Goal: Task Accomplishment & Management: Complete application form

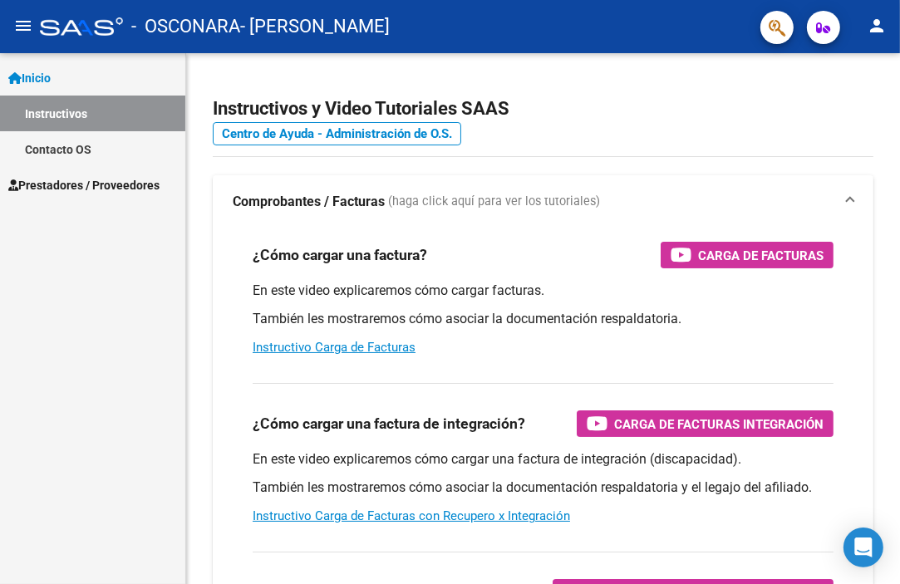
click at [83, 146] on link "Contacto OS" at bounding box center [92, 149] width 185 height 36
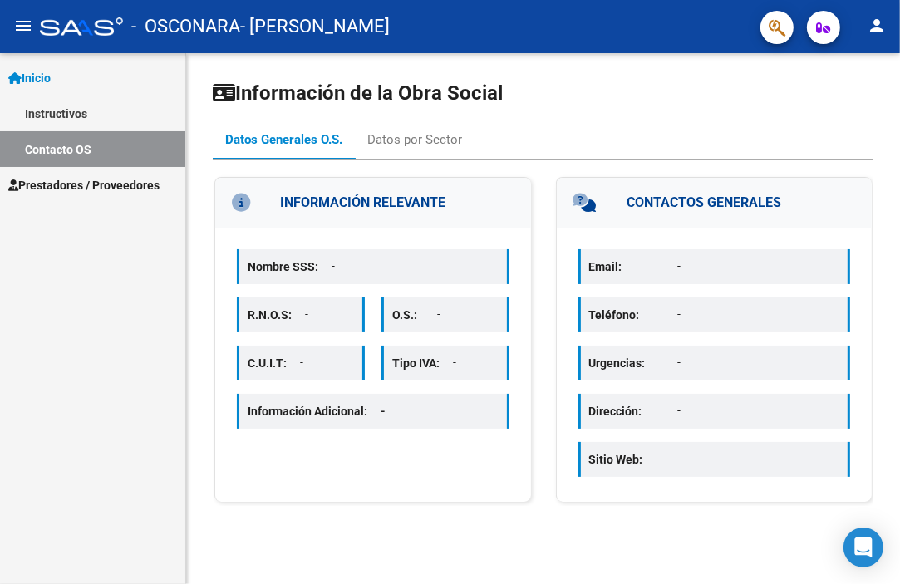
click at [77, 182] on span "Prestadores / Proveedores" at bounding box center [83, 185] width 151 height 18
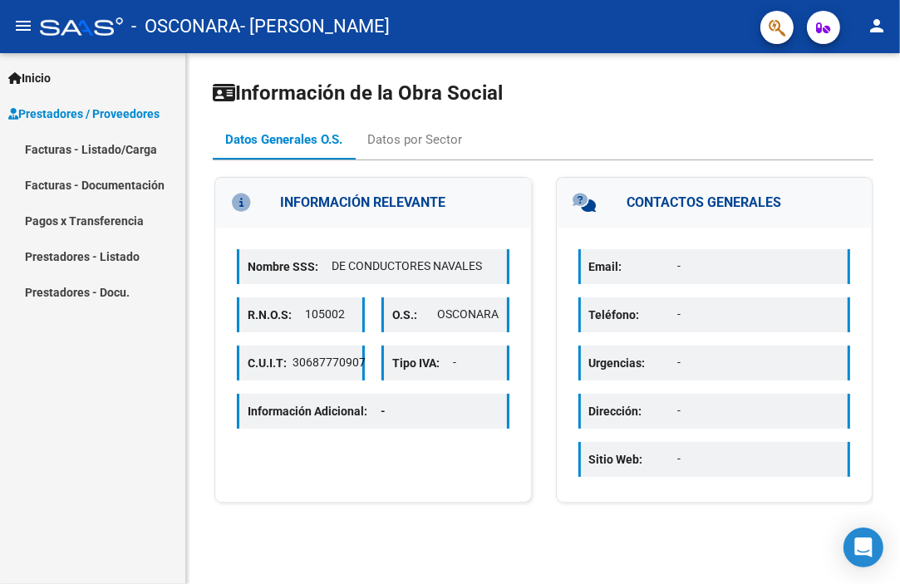
click at [93, 147] on link "Facturas - Listado/Carga" at bounding box center [92, 149] width 185 height 36
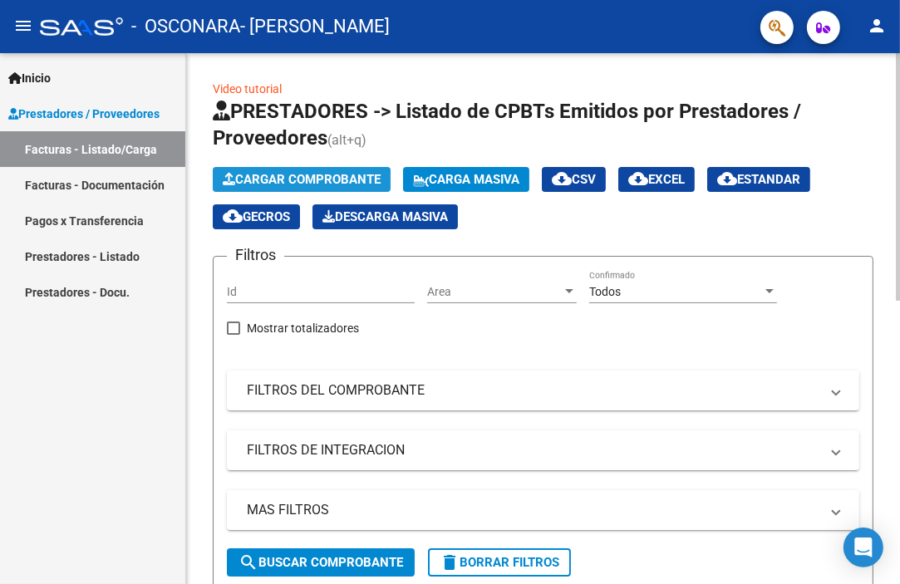
click at [316, 182] on span "Cargar Comprobante" at bounding box center [302, 179] width 158 height 15
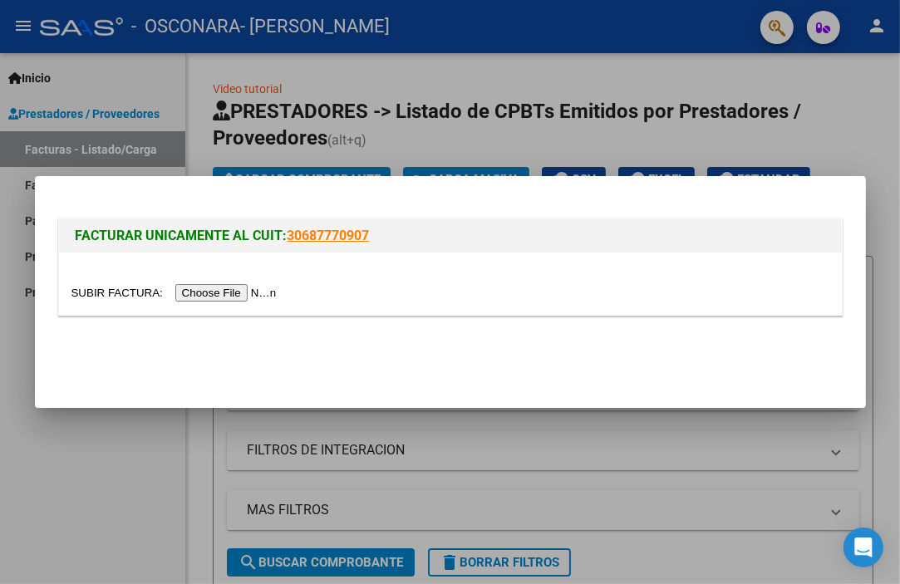
click at [230, 294] on input "file" at bounding box center [176, 292] width 210 height 17
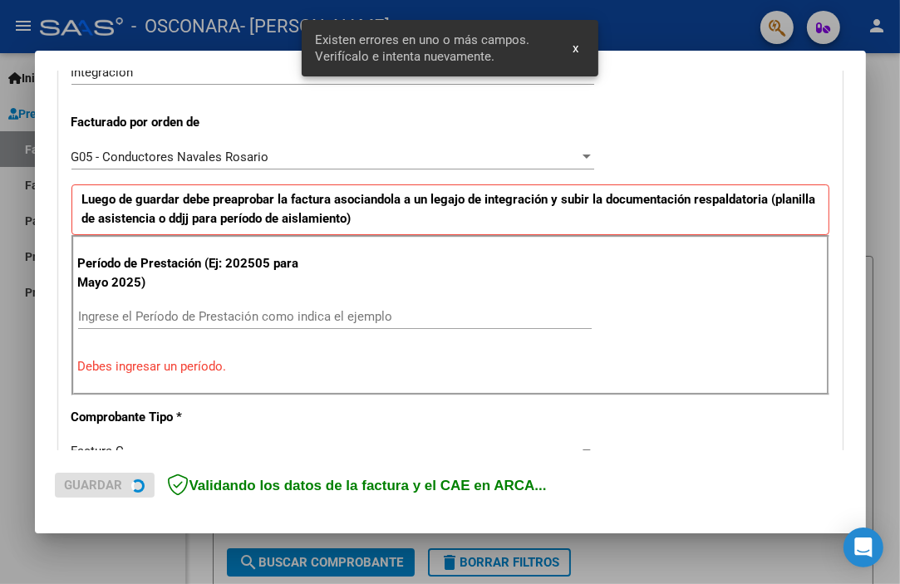
scroll to position [439, 0]
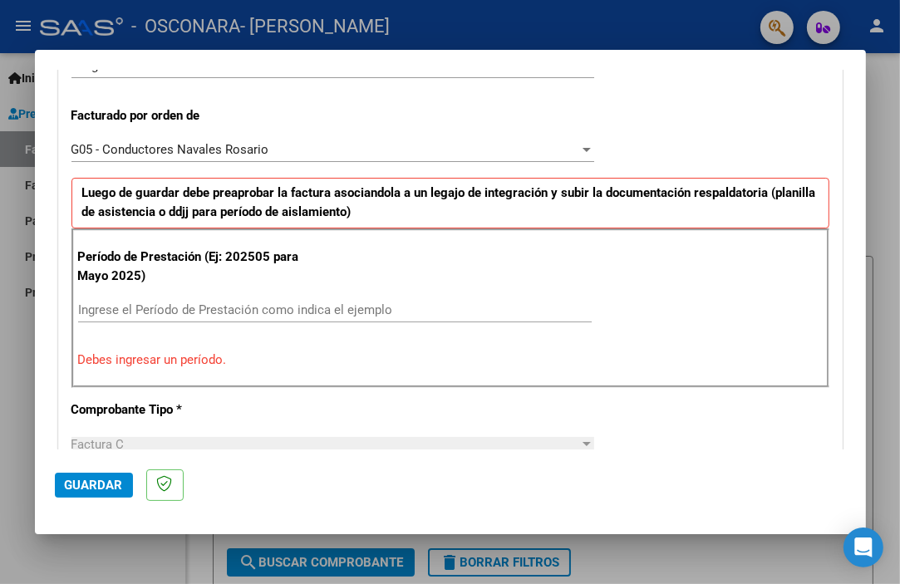
click at [206, 310] on input "Ingrese el Período de Prestación como indica el ejemplo" at bounding box center [334, 309] width 513 height 15
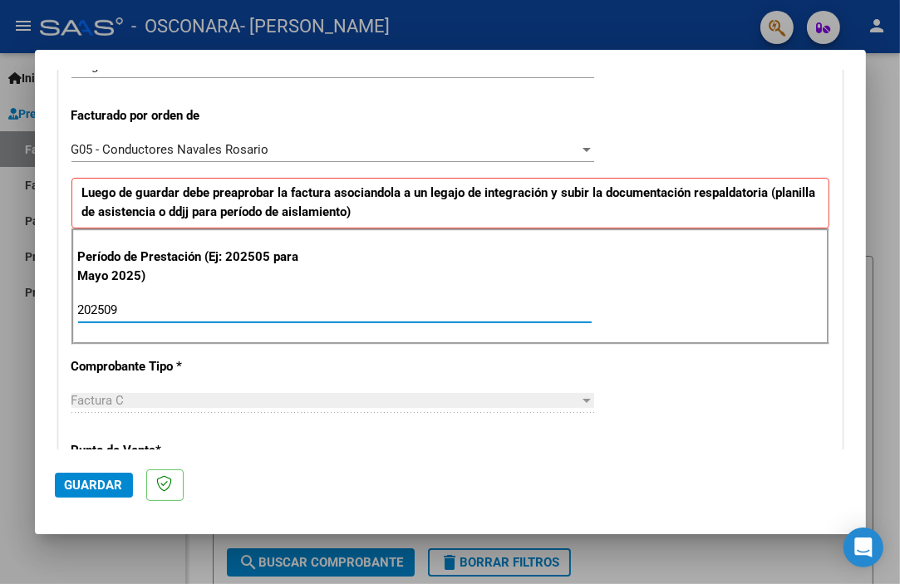
type input "202509"
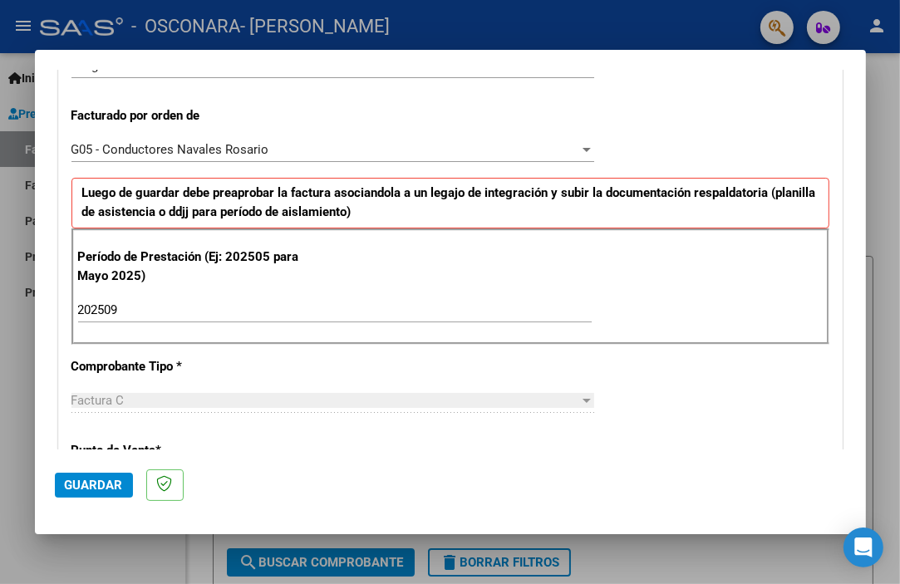
scroll to position [1136, 0]
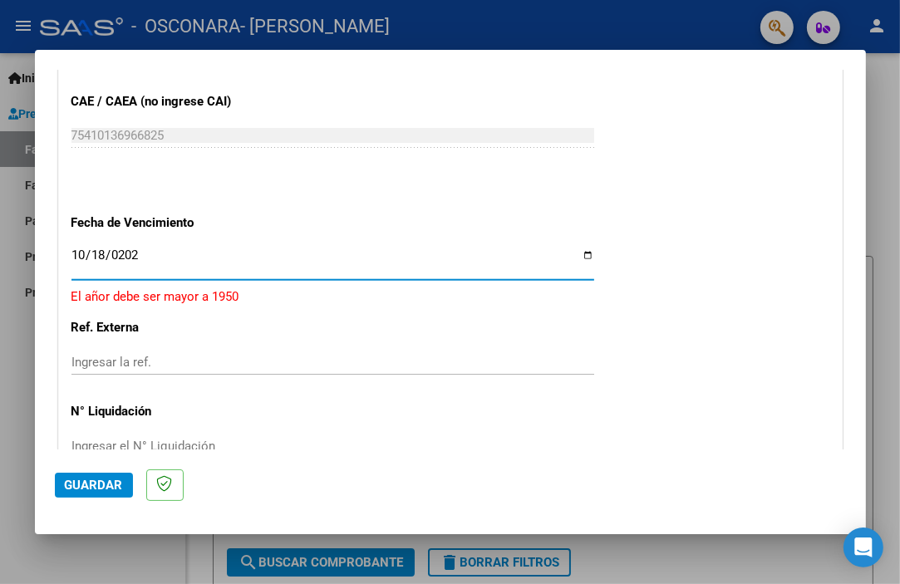
type input "[DATE]"
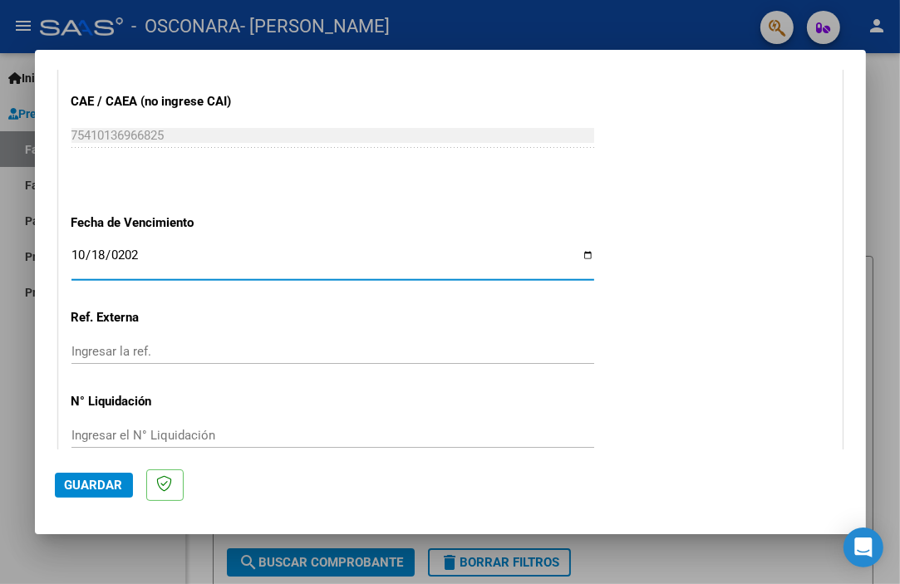
scroll to position [1215, 0]
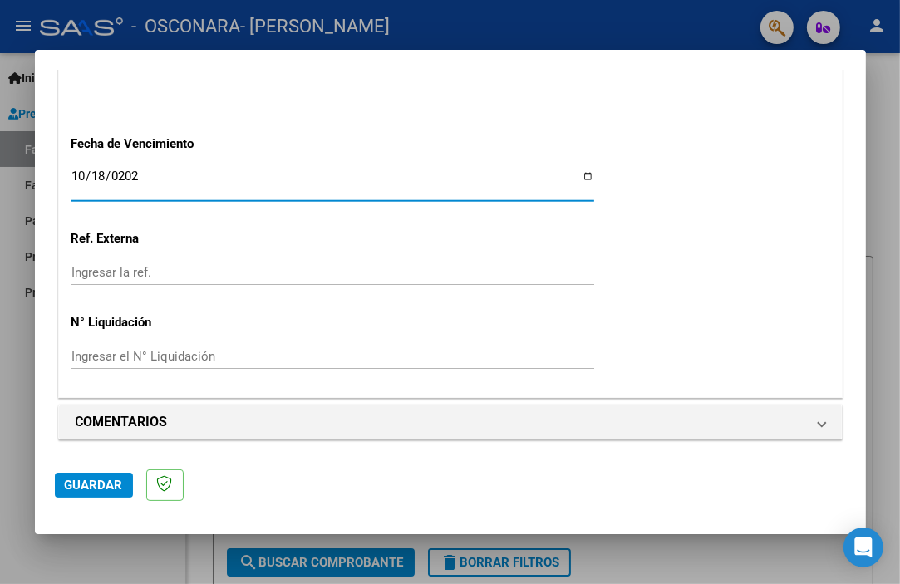
click at [102, 490] on span "Guardar" at bounding box center [94, 485] width 58 height 15
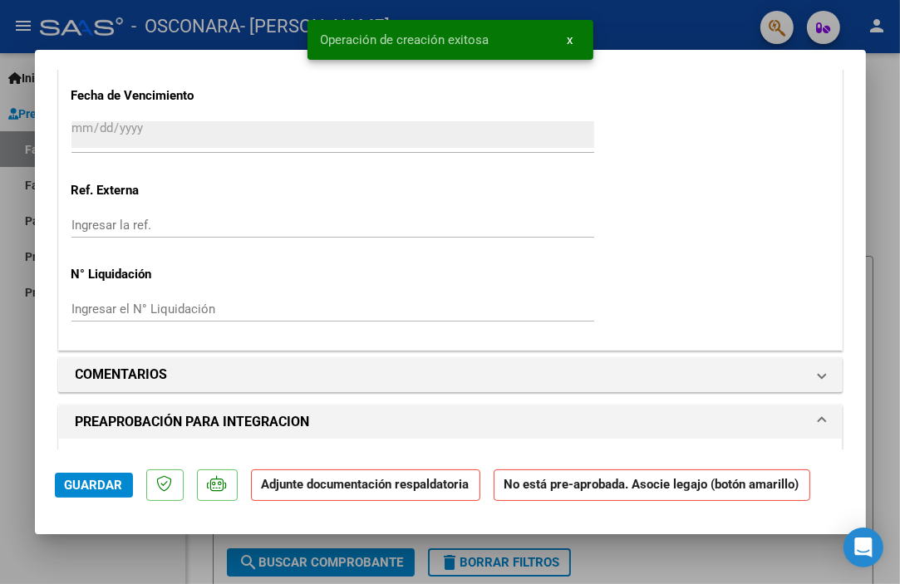
scroll to position [1412, 0]
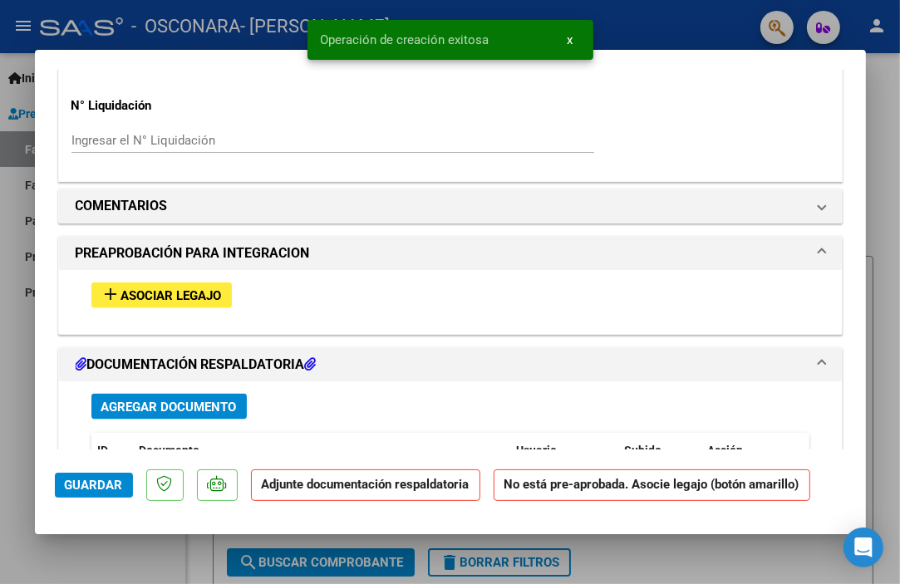
click at [120, 284] on mat-icon "add" at bounding box center [111, 294] width 20 height 20
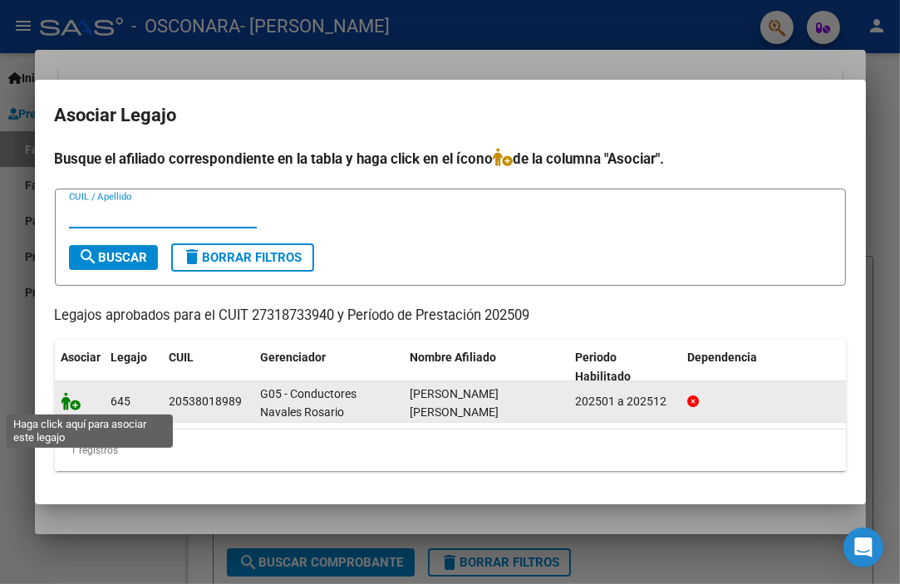
click at [67, 405] on icon at bounding box center [71, 401] width 20 height 18
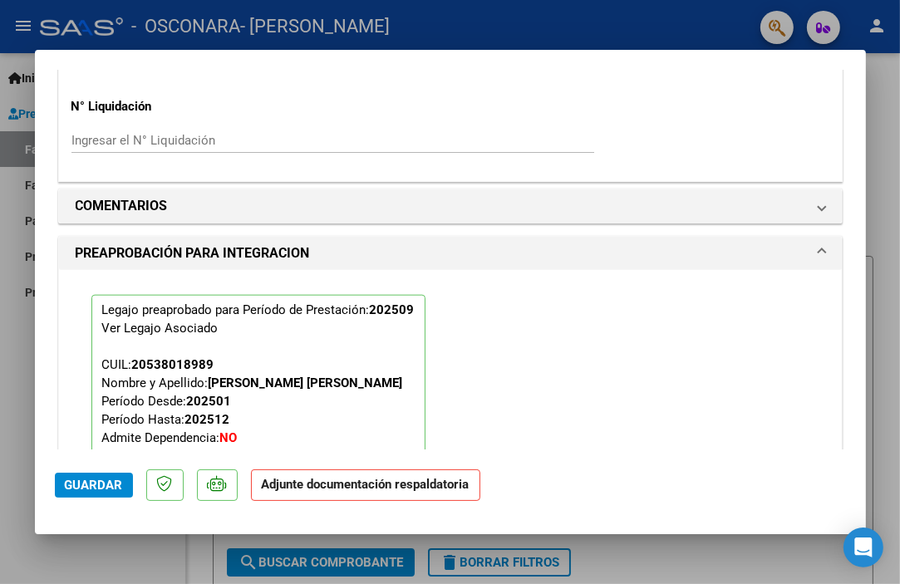
scroll to position [1871, 0]
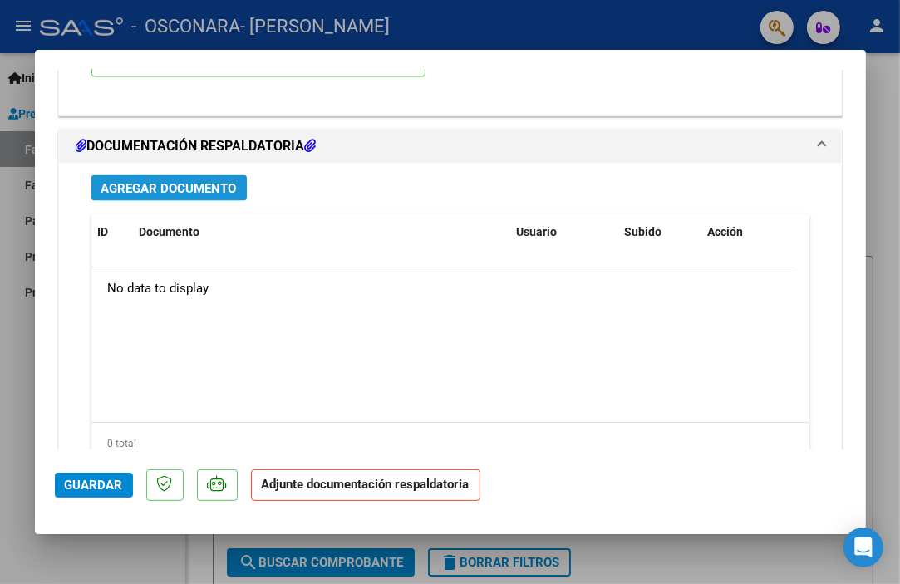
click at [167, 190] on span "Agregar Documento" at bounding box center [168, 188] width 135 height 15
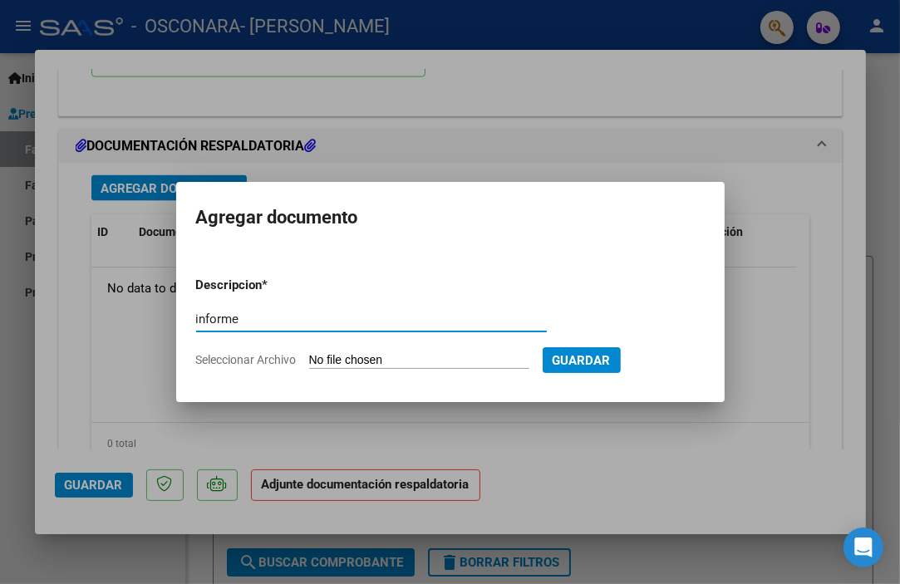
type input "informe"
type input "C:\fakepath\10 - Informe Mensual.pdf"
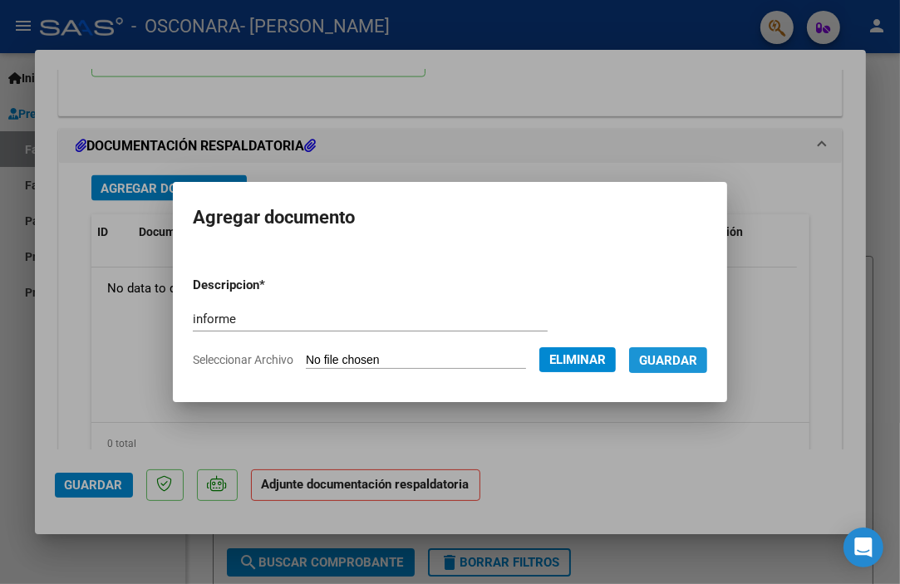
click at [696, 361] on span "Guardar" at bounding box center [668, 360] width 58 height 15
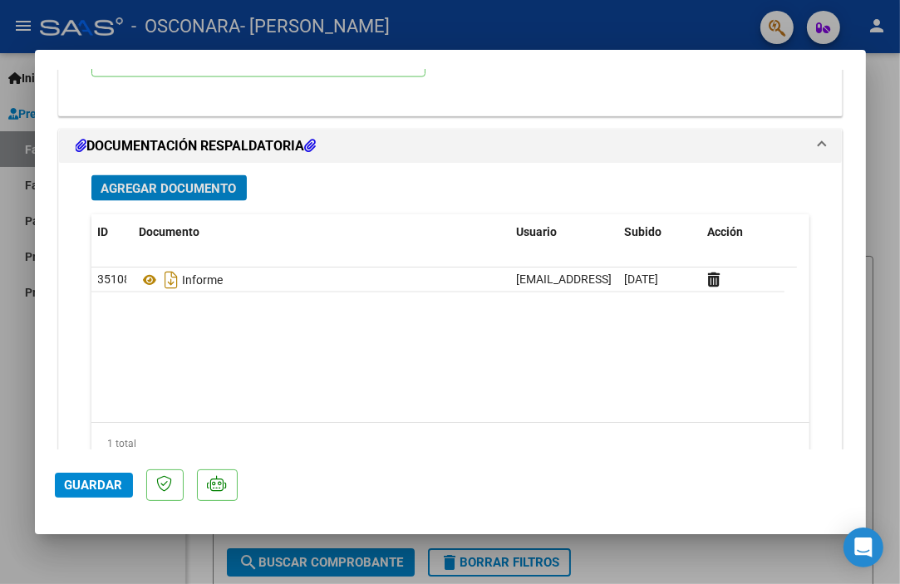
click at [173, 175] on button "Agregar Documento" at bounding box center [168, 188] width 155 height 26
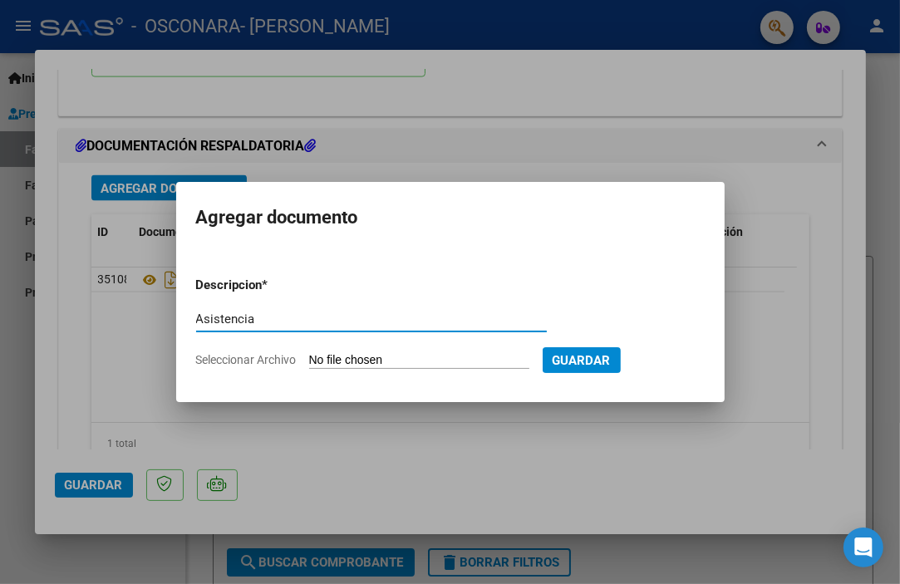
type input "Asistencia"
type input "C:\fakepath\Benja.pdf"
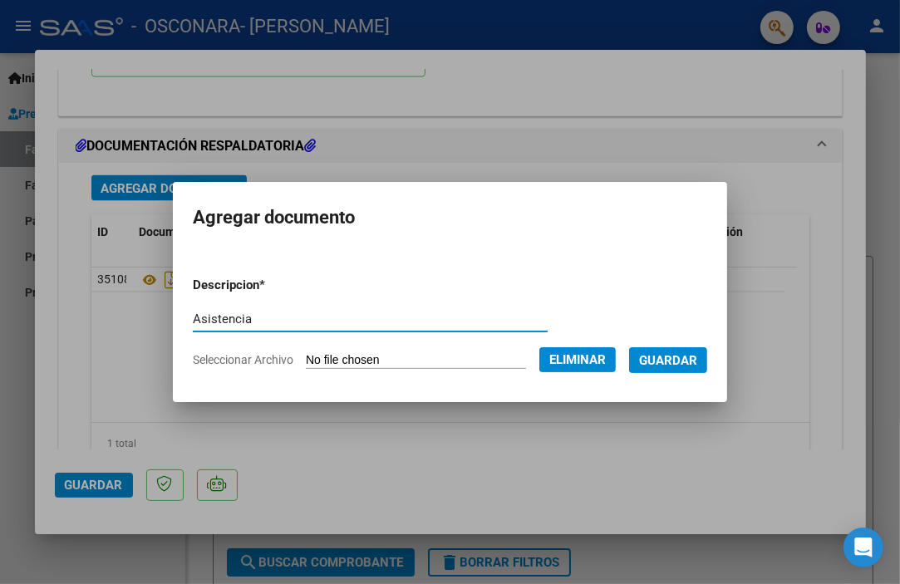
click at [681, 361] on span "Guardar" at bounding box center [668, 360] width 58 height 15
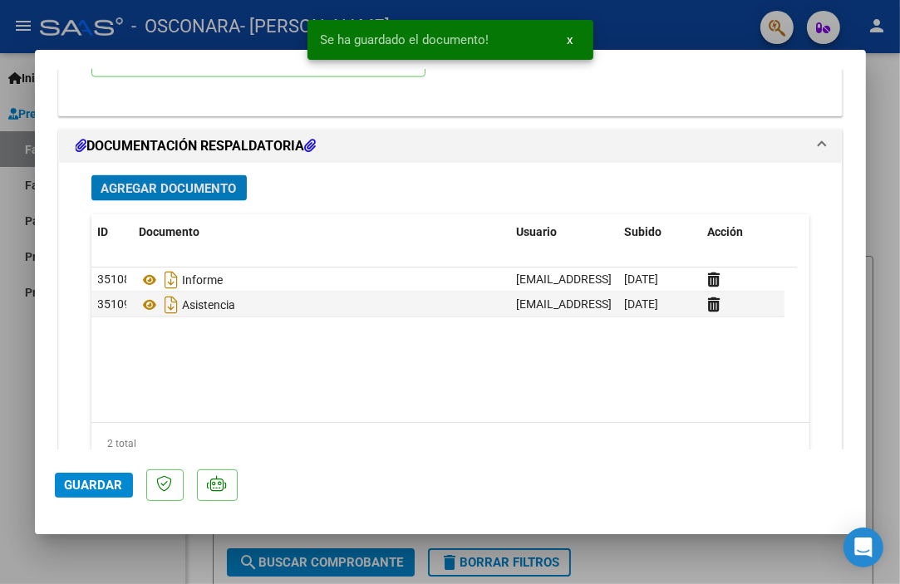
click at [101, 483] on span "Guardar" at bounding box center [94, 485] width 58 height 15
